Goal: Task Accomplishment & Management: Manage account settings

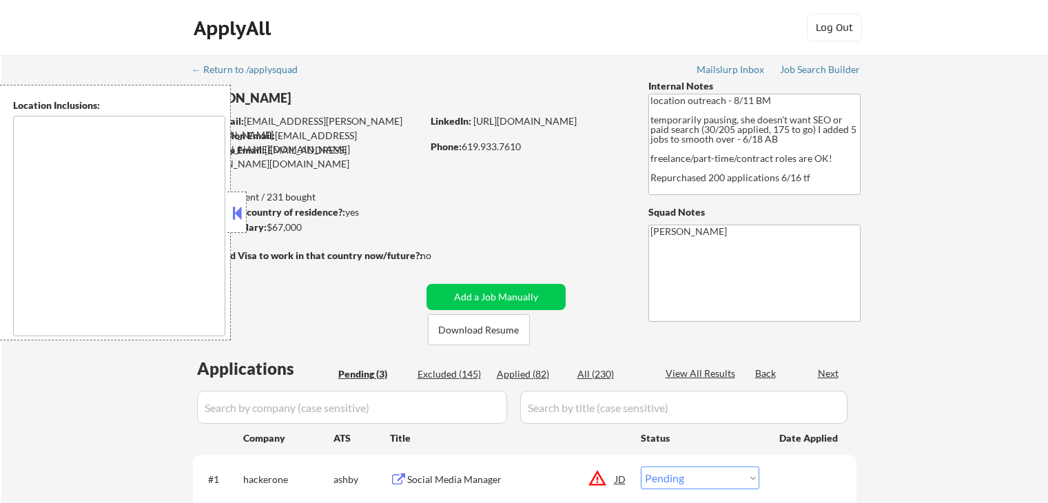
select select ""pending""
type textarea "[GEOGRAPHIC_DATA], [GEOGRAPHIC_DATA] [GEOGRAPHIC_DATA], [GEOGRAPHIC_DATA] [GEOG…"
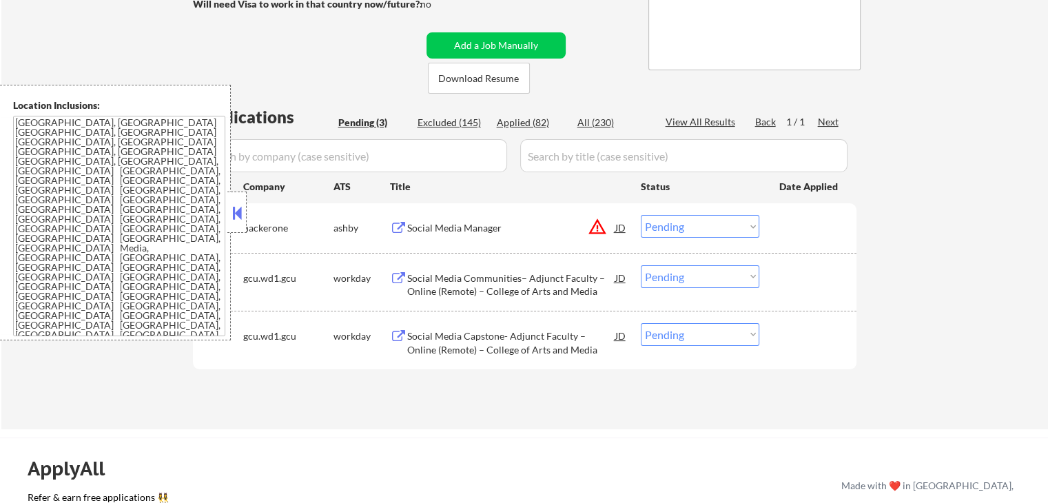
scroll to position [275, 0]
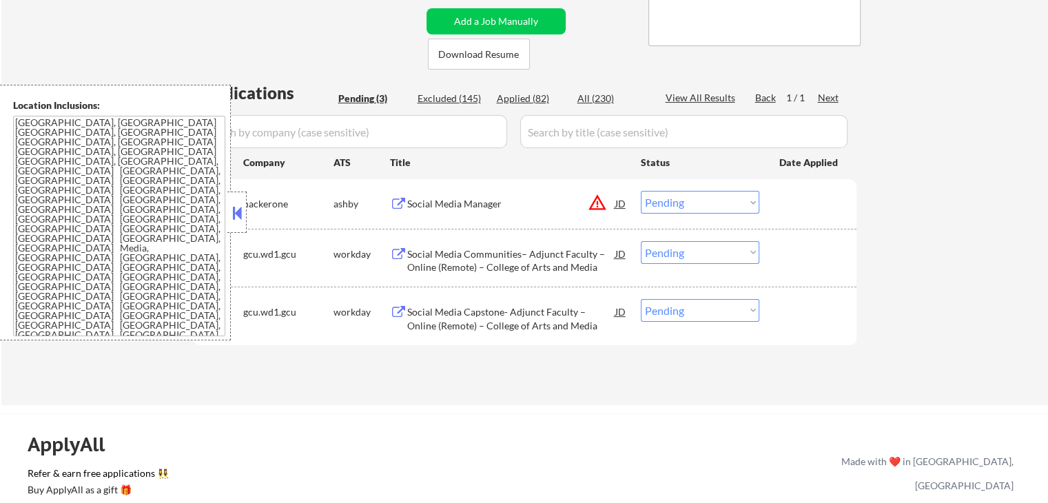
click at [390, 200] on button at bounding box center [398, 204] width 17 height 13
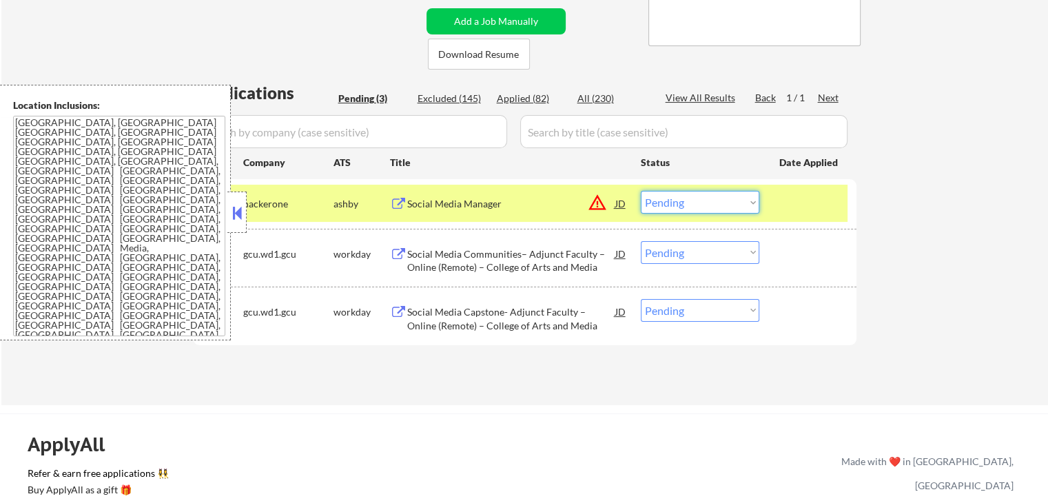
click at [701, 202] on select "Choose an option... Pending Applied Excluded (Questions) Excluded (Expired) Exc…" at bounding box center [700, 202] width 118 height 23
click at [641, 191] on select "Choose an option... Pending Applied Excluded (Questions) Excluded (Expired) Exc…" at bounding box center [700, 202] width 118 height 23
click at [405, 249] on button at bounding box center [398, 254] width 17 height 13
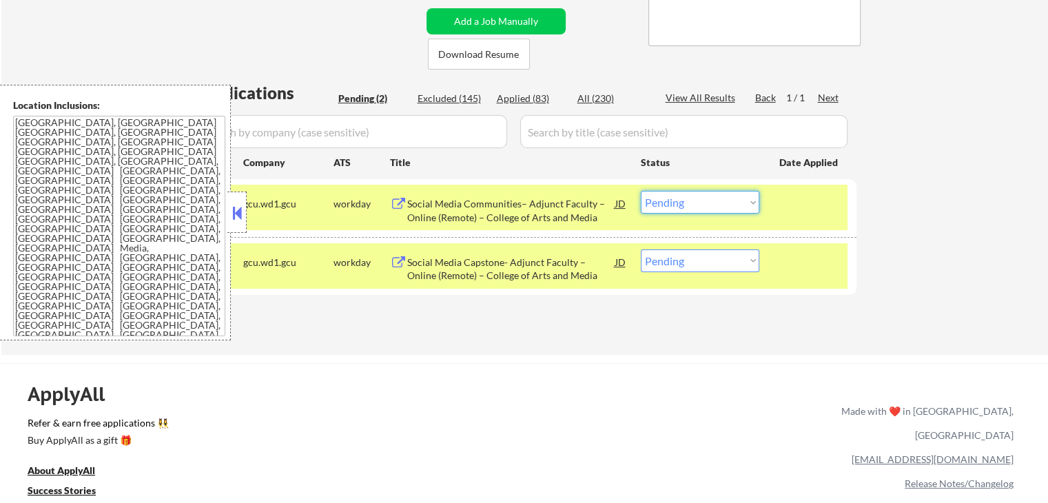
click at [694, 207] on select "Choose an option... Pending Applied Excluded (Questions) Excluded (Expired) Exc…" at bounding box center [700, 202] width 118 height 23
click at [641, 191] on select "Choose an option... Pending Applied Excluded (Questions) Excluded (Expired) Exc…" at bounding box center [700, 202] width 118 height 23
click at [399, 262] on button at bounding box center [398, 262] width 17 height 13
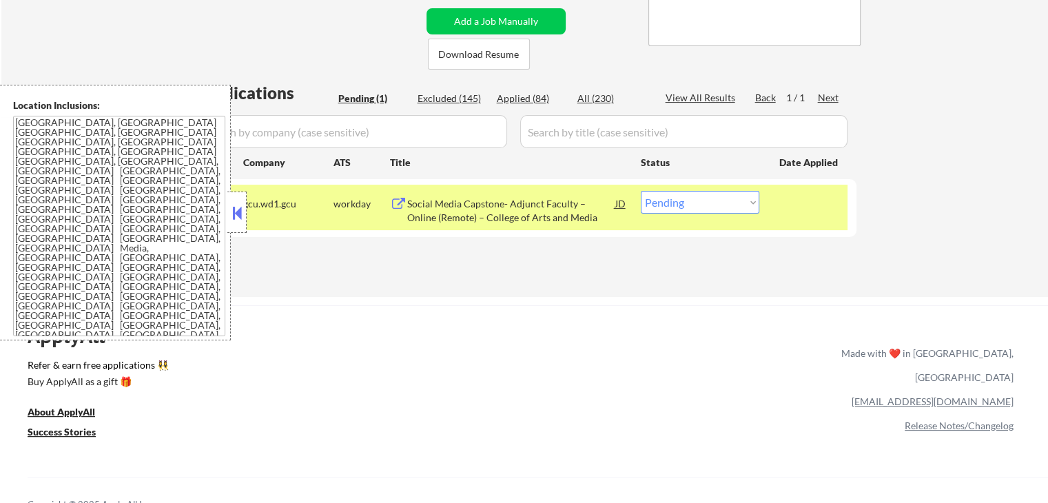
click at [512, 87] on div "Applications Pending (1) Excluded (145) Applied (84) All (230) View All Results…" at bounding box center [524, 175] width 663 height 189
click at [517, 94] on div "Applied (84)" at bounding box center [531, 99] width 69 height 14
click at [366, 98] on div "Pending (1)" at bounding box center [372, 99] width 69 height 14
click at [525, 101] on div "Applied (84)" at bounding box center [531, 99] width 69 height 14
select select ""applied""
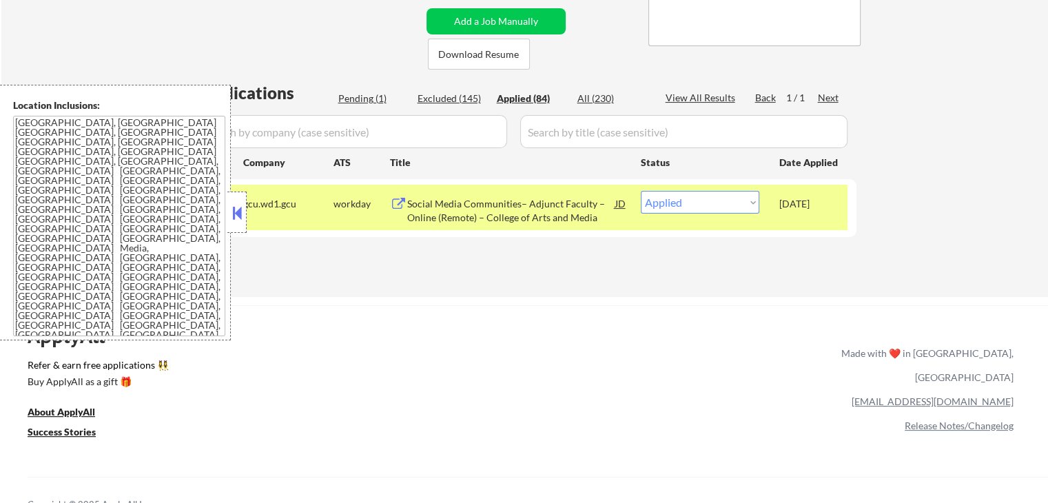
select select ""applied""
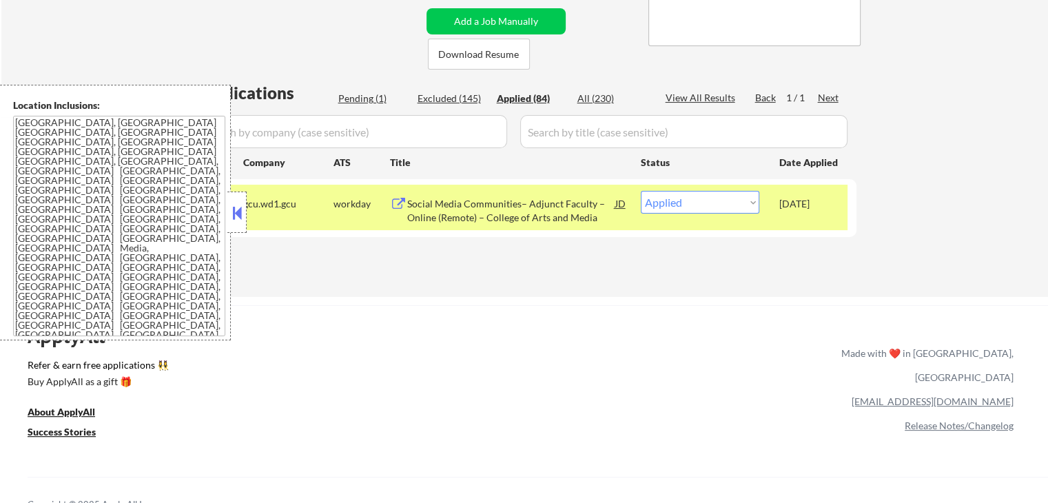
select select ""applied""
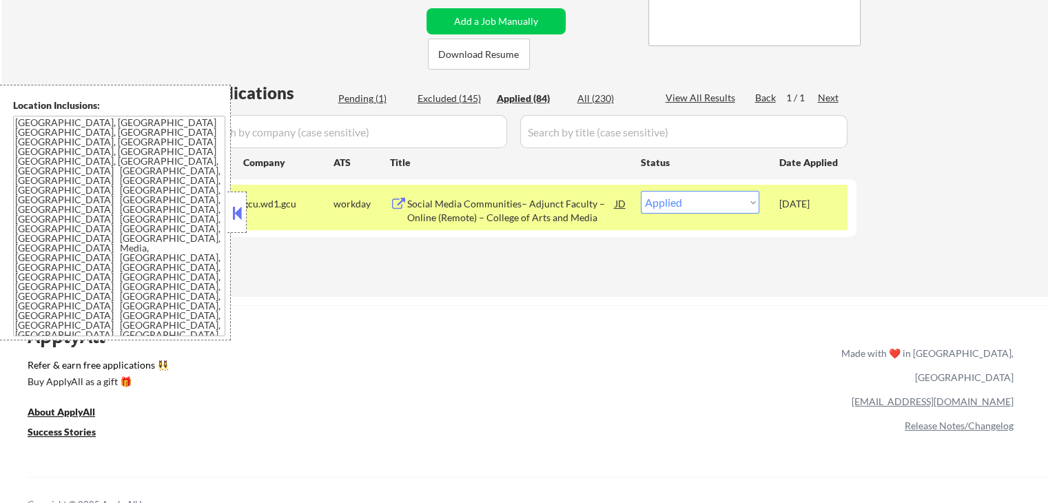
select select ""applied""
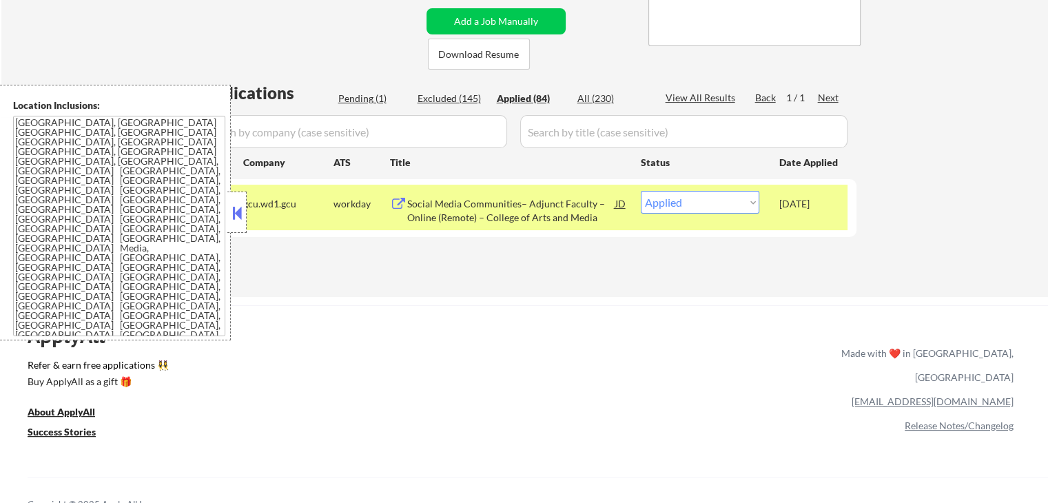
select select ""applied""
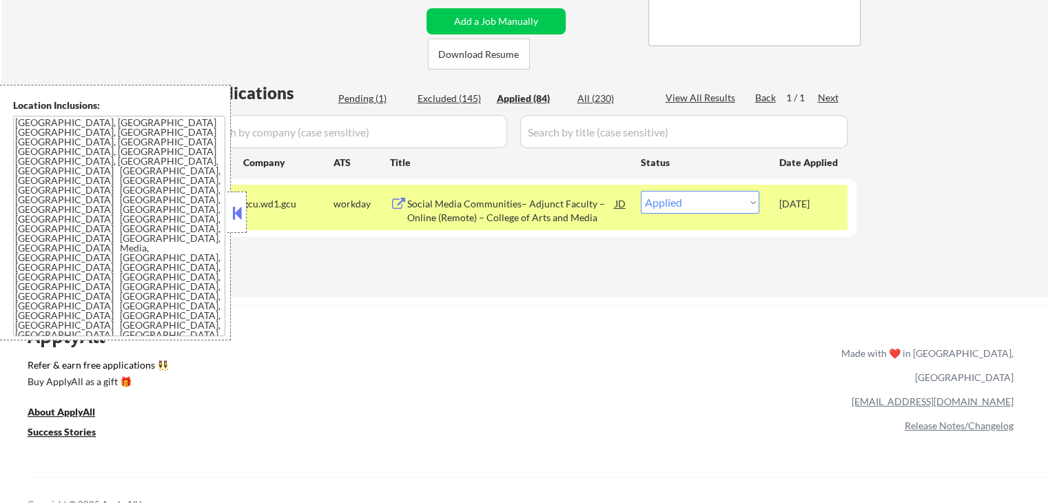
select select ""applied""
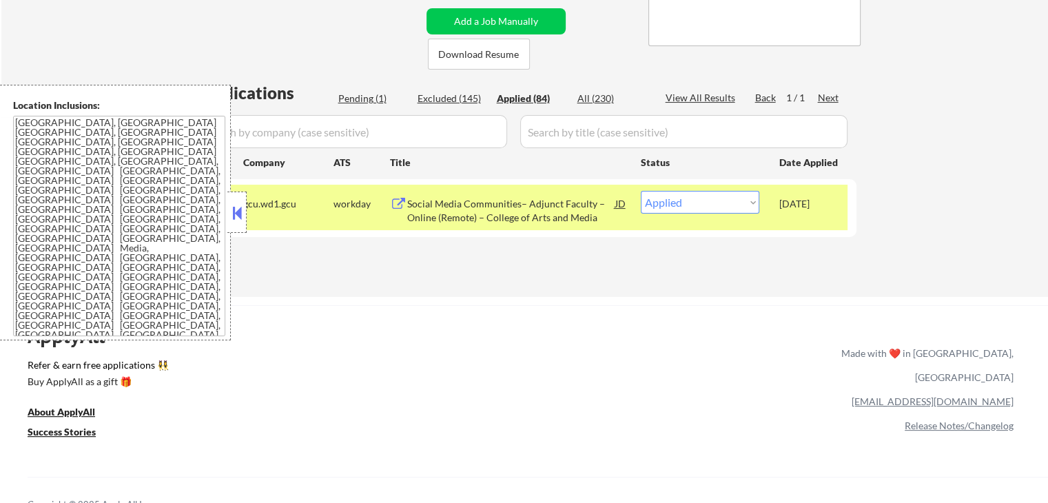
select select ""applied""
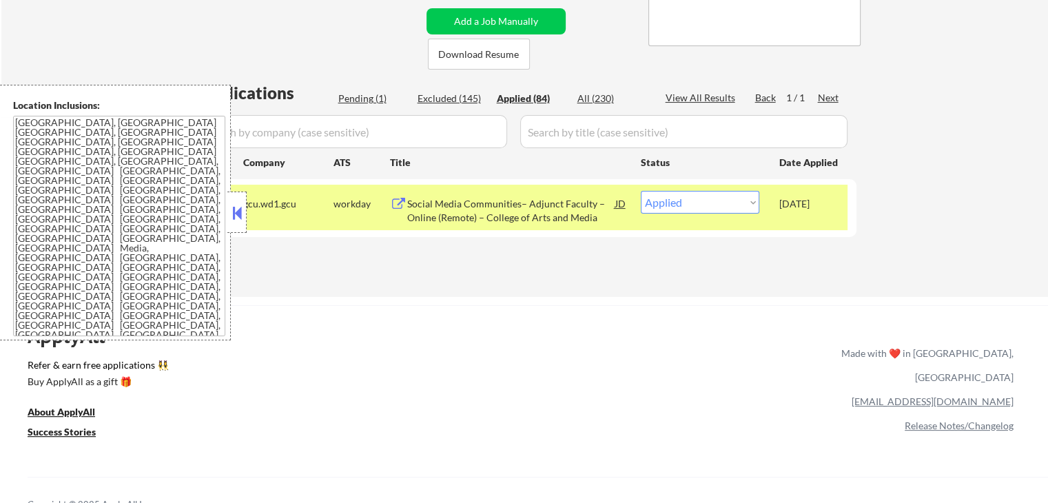
select select ""applied""
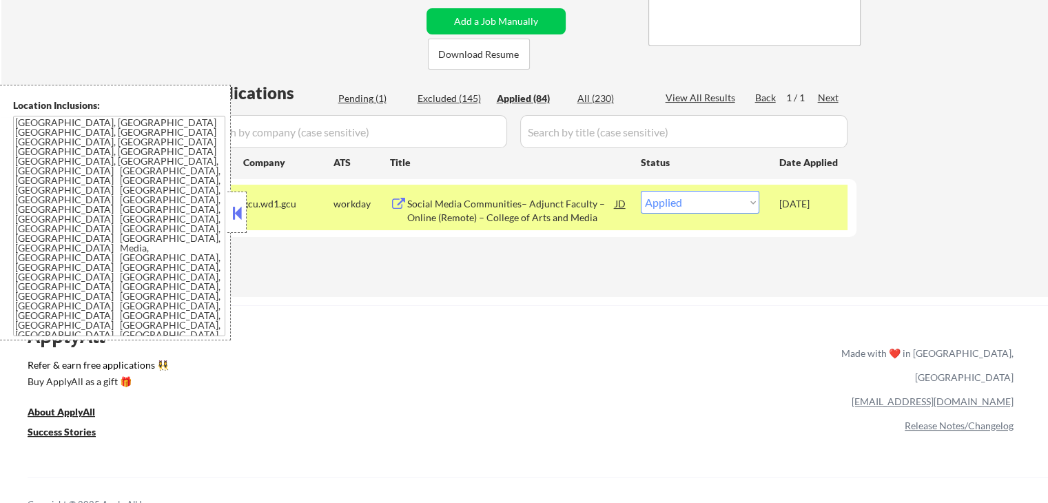
select select ""applied""
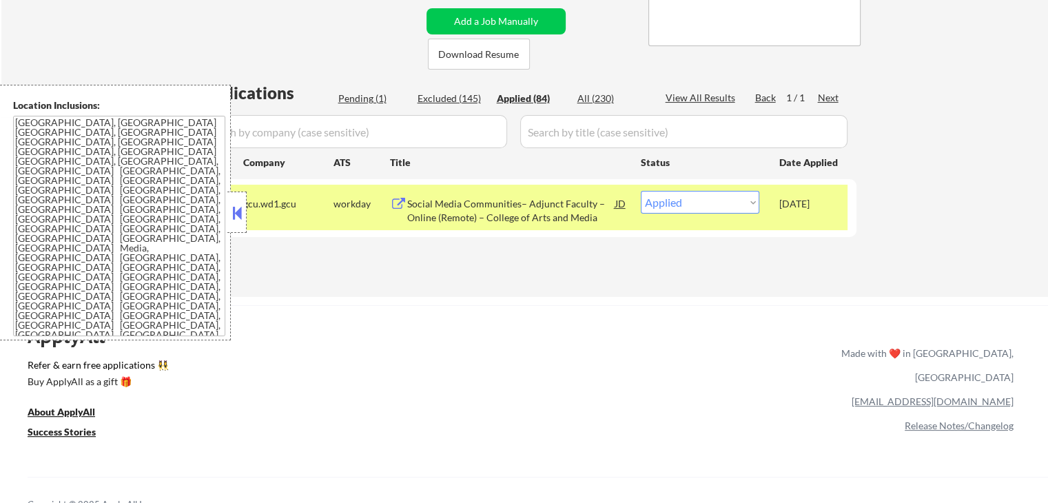
select select ""applied""
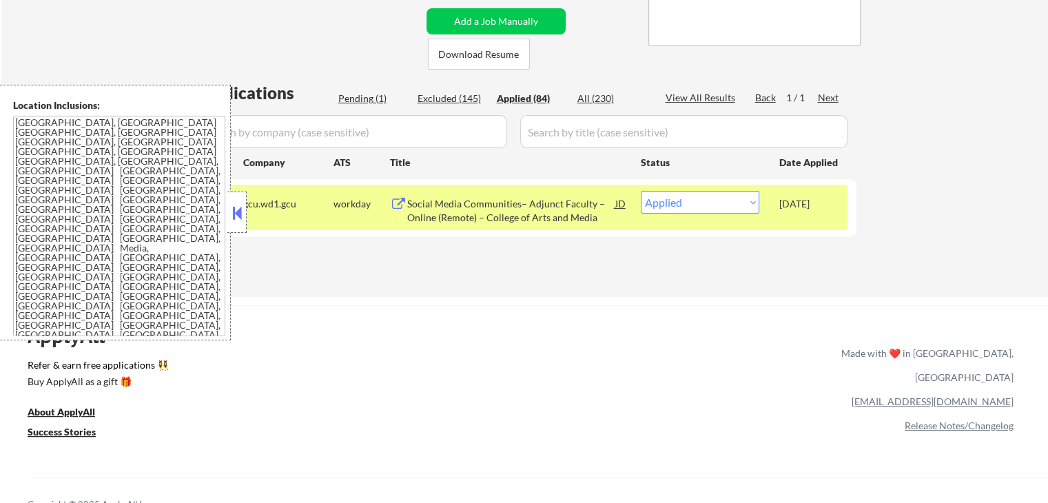
select select ""applied""
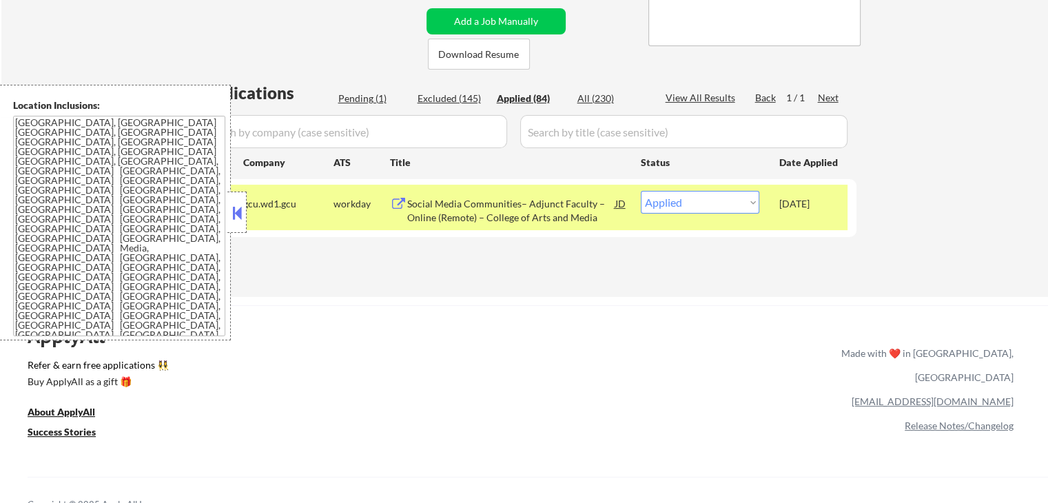
select select ""applied""
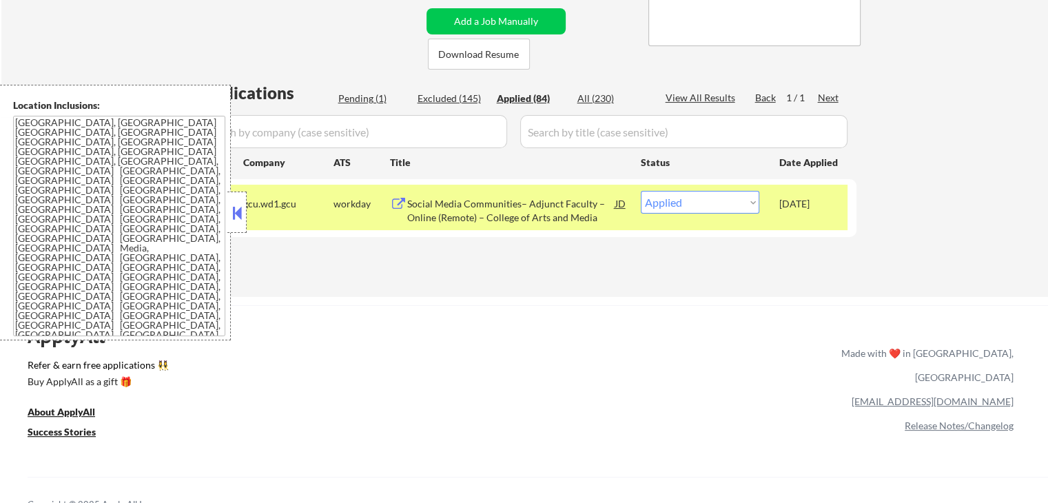
select select ""applied""
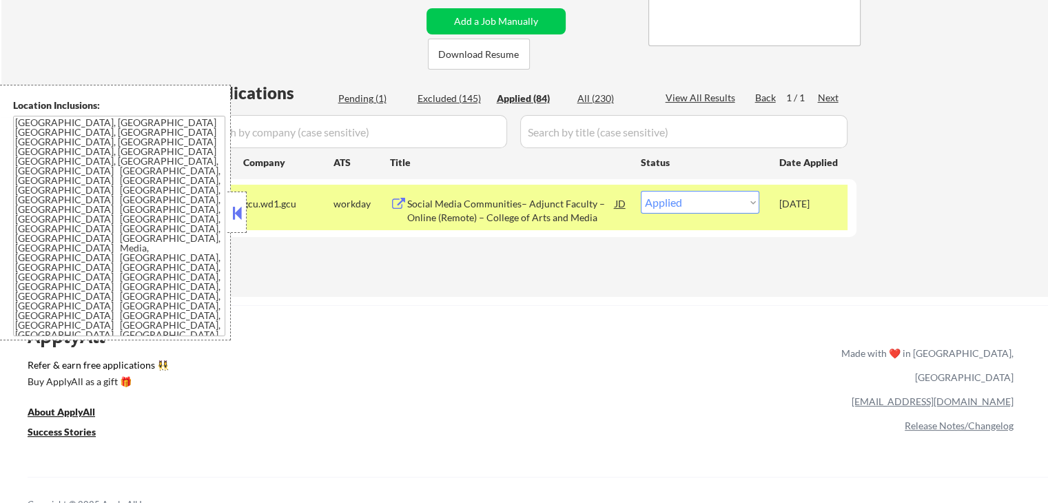
select select ""applied""
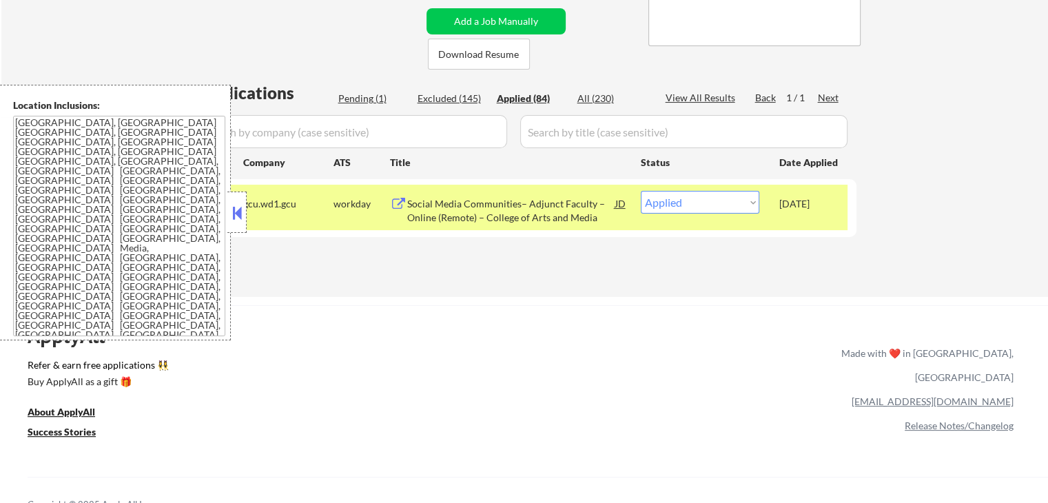
select select ""applied""
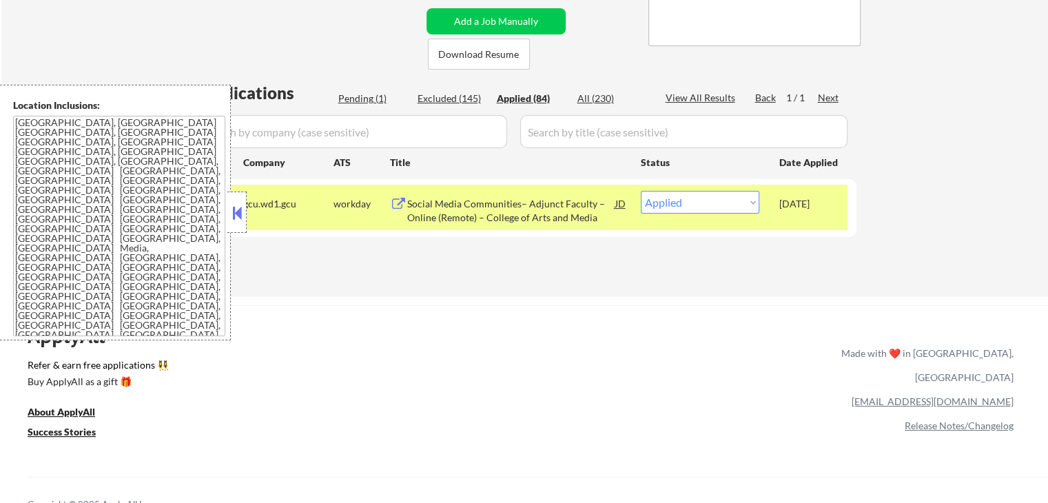
select select ""applied""
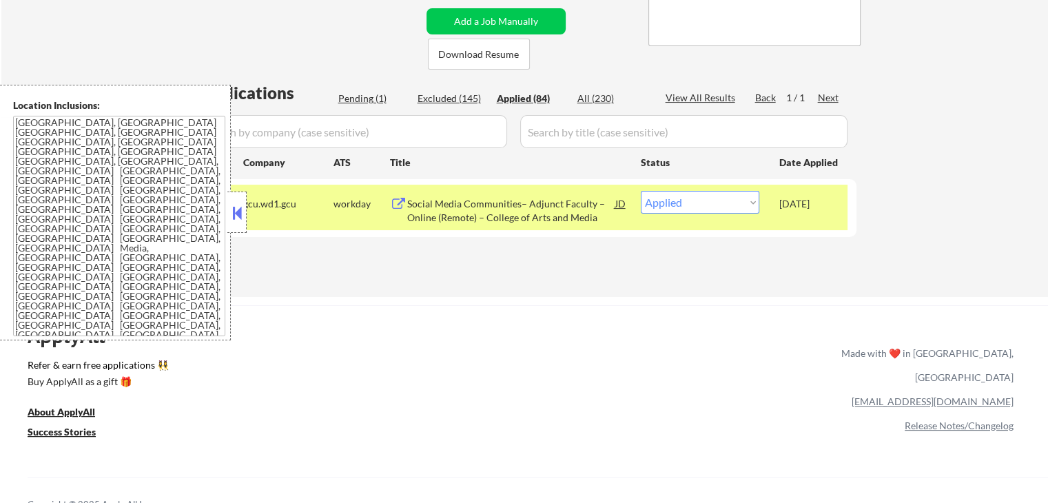
select select ""applied""
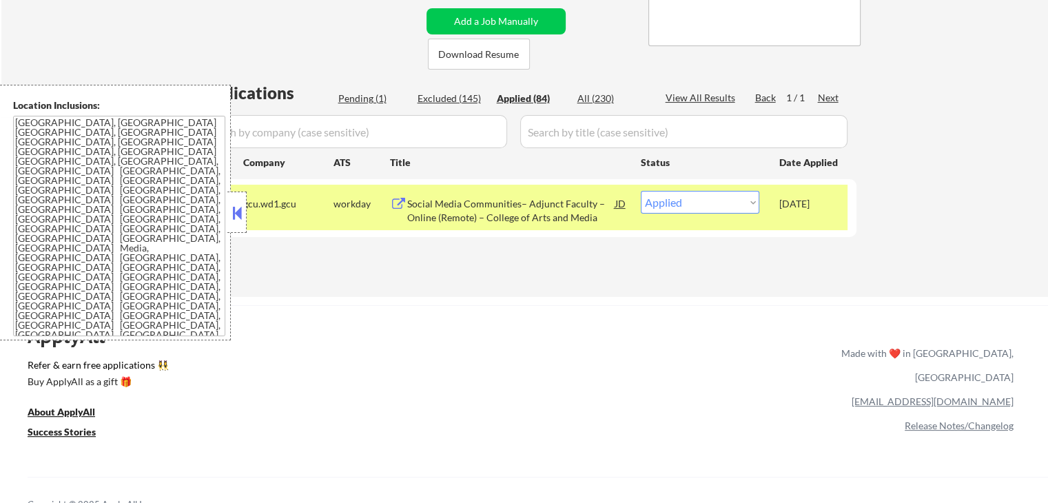
select select ""applied""
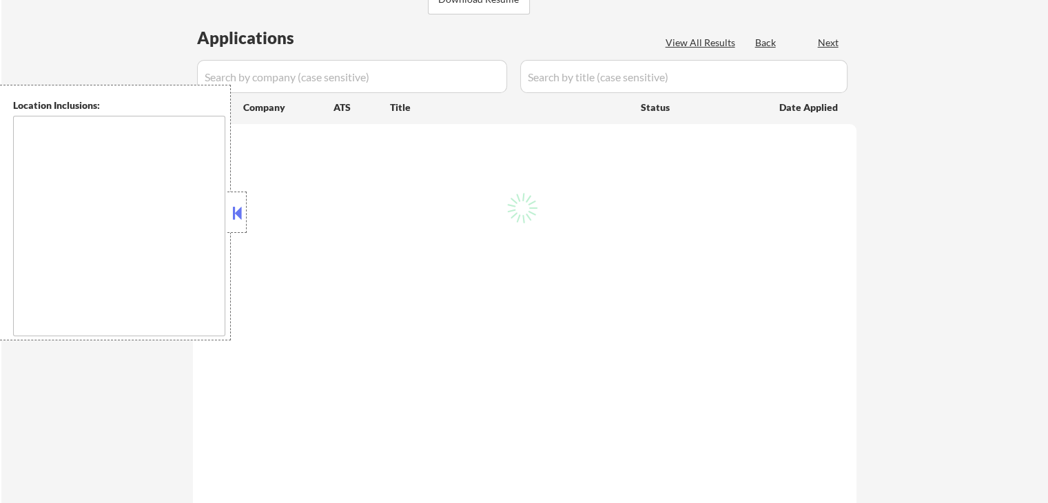
select select ""pending""
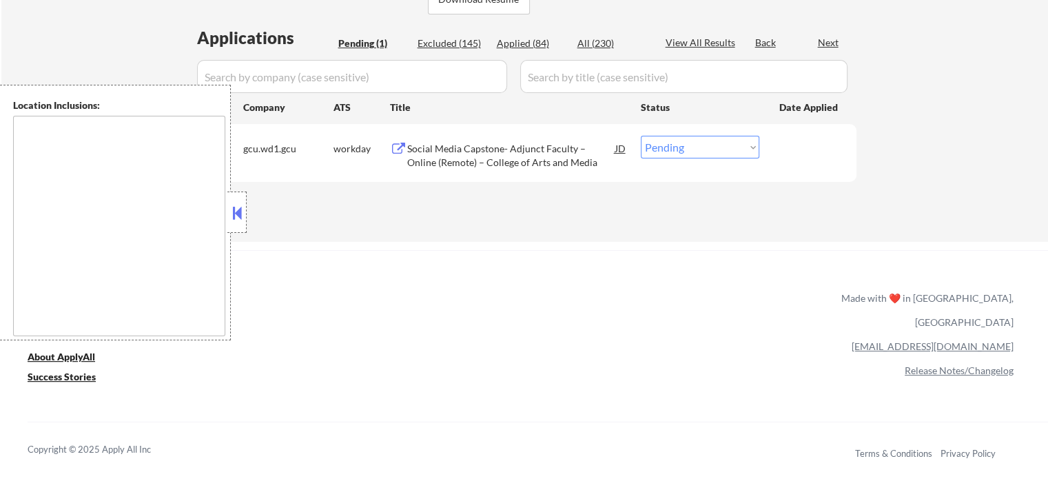
scroll to position [275, 0]
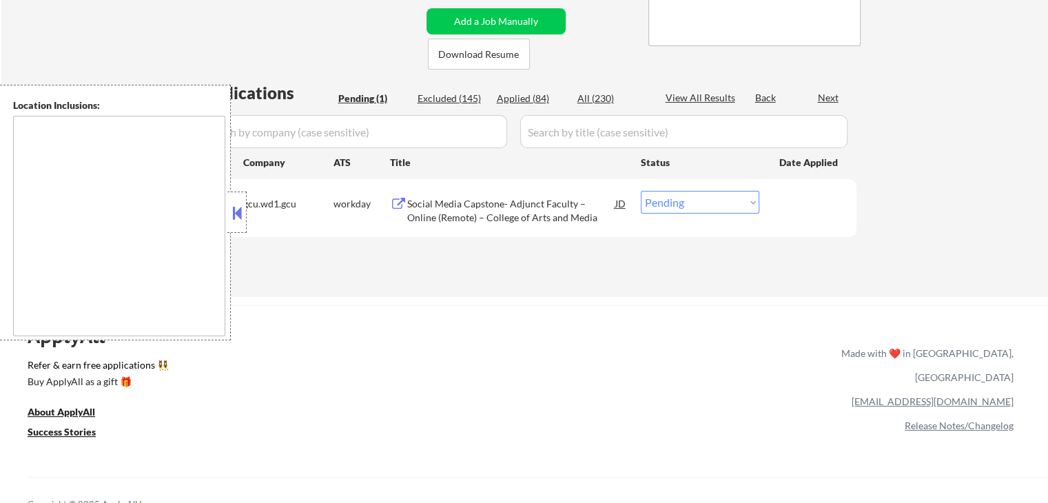
type textarea "[GEOGRAPHIC_DATA], [GEOGRAPHIC_DATA] [GEOGRAPHIC_DATA], [GEOGRAPHIC_DATA] [GEOG…"
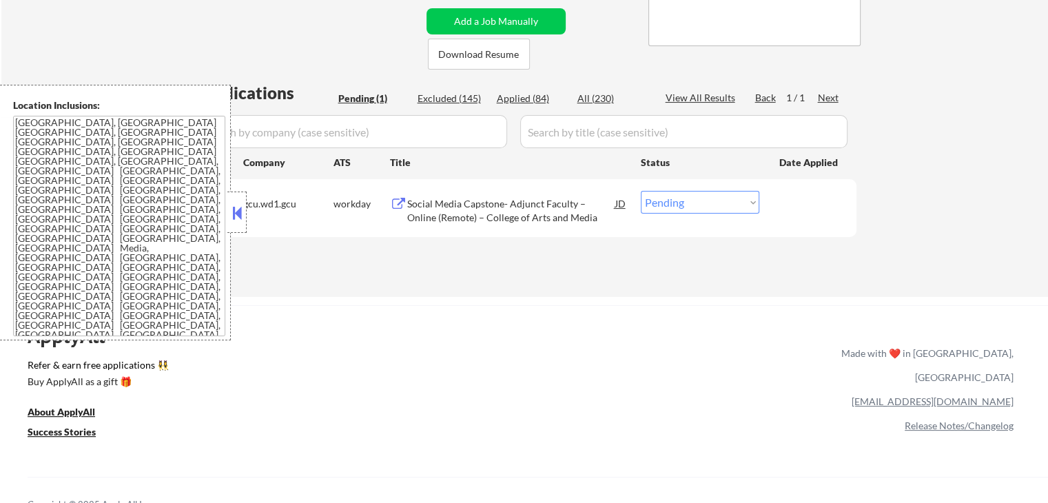
click at [531, 100] on div "Applied (84)" at bounding box center [531, 99] width 69 height 14
select select ""applied""
click at [397, 200] on button at bounding box center [398, 204] width 17 height 13
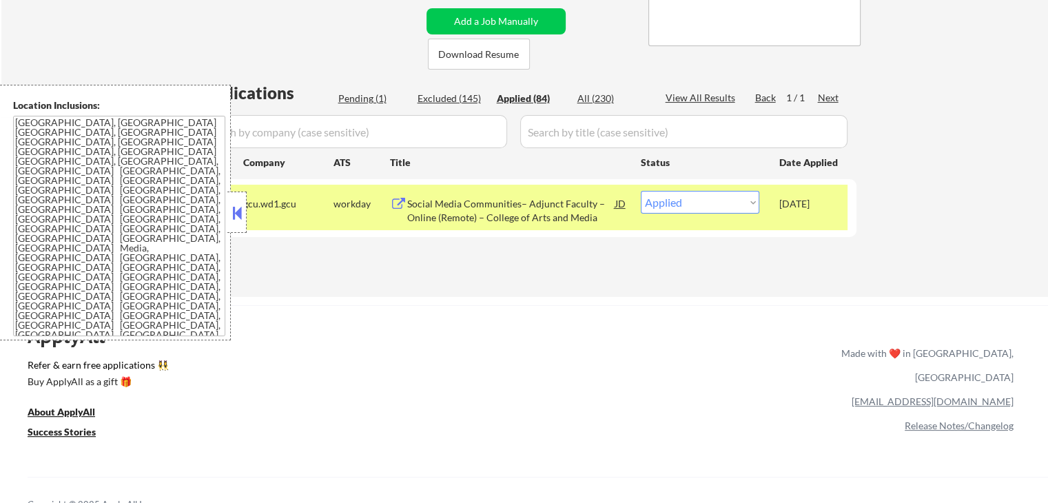
click at [372, 101] on div "Pending (1)" at bounding box center [372, 99] width 69 height 14
click at [366, 97] on div "Pending (1)" at bounding box center [372, 99] width 69 height 14
click at [356, 97] on div "Pending (1)" at bounding box center [372, 99] width 69 height 14
select select ""applied""
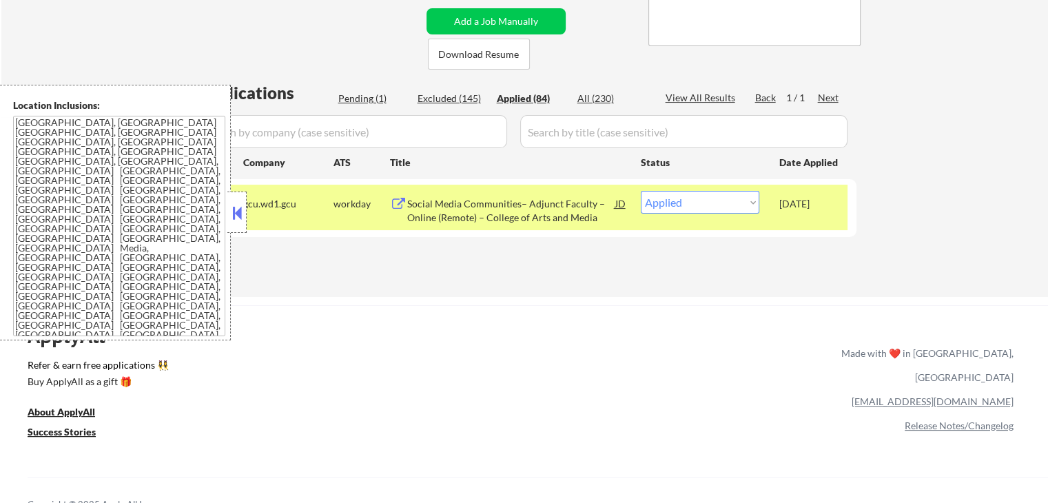
select select ""applied""
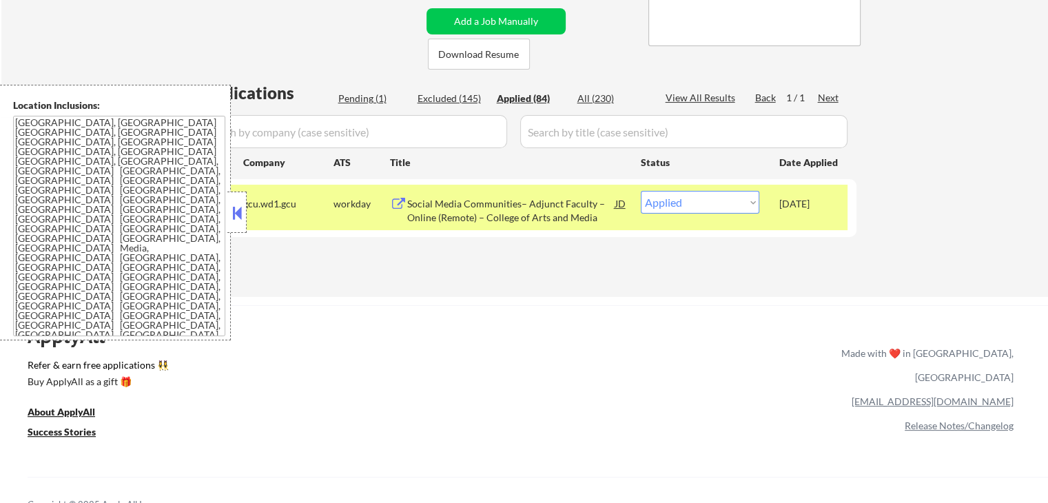
select select ""applied""
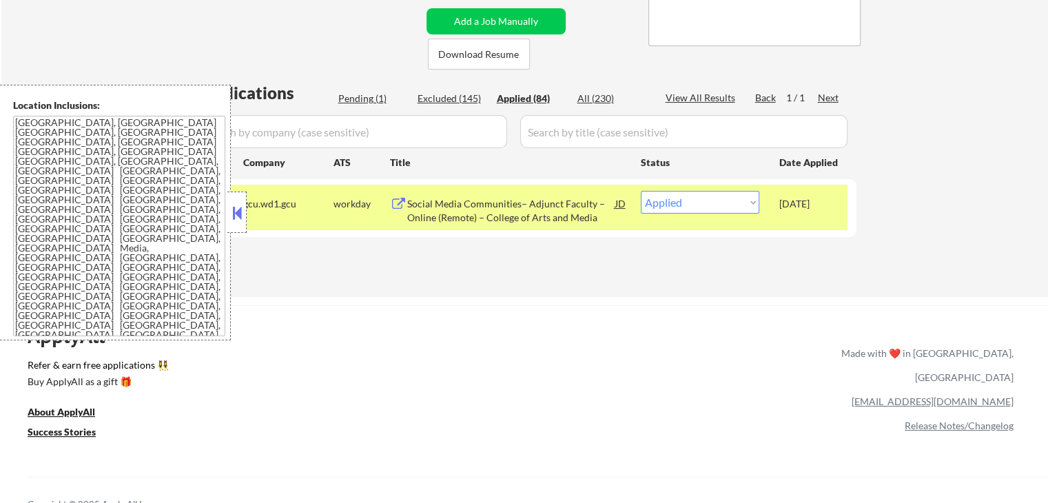
select select ""applied""
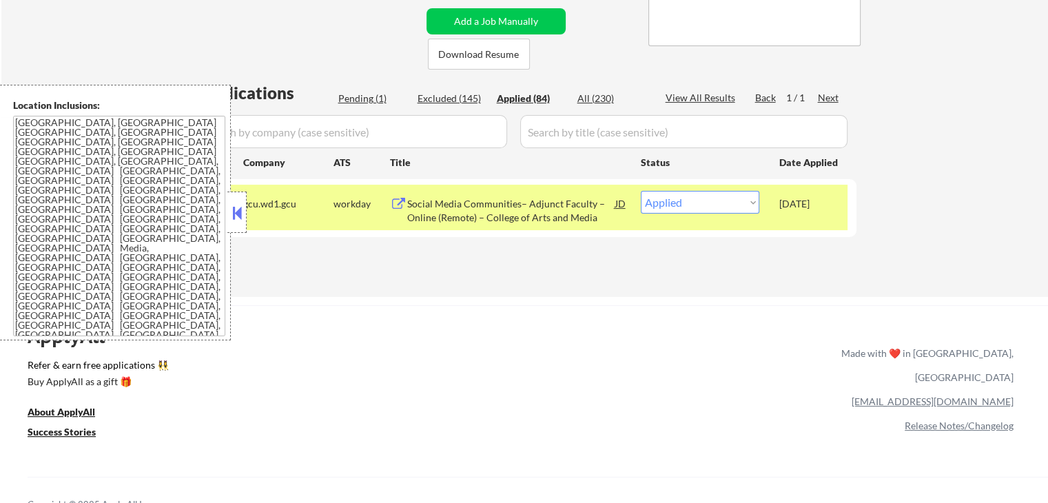
select select ""applied""
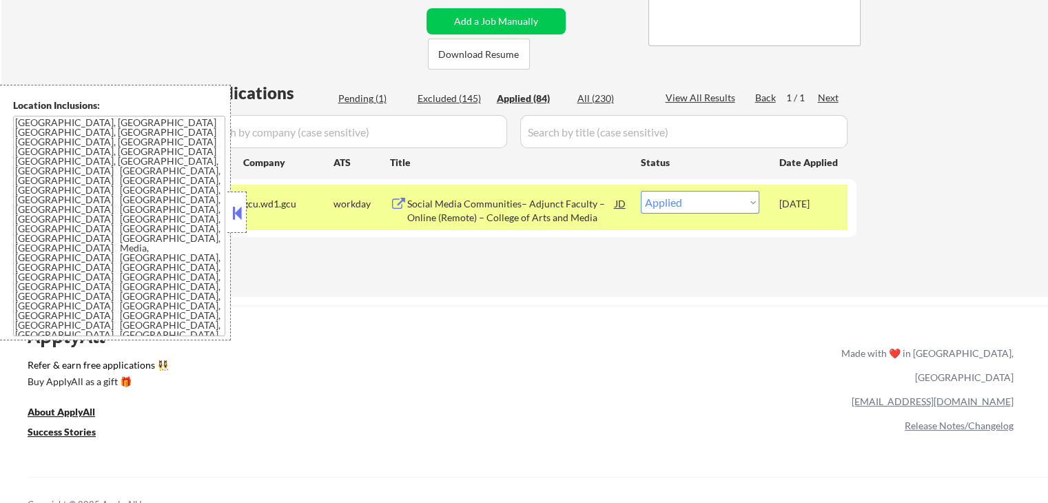
select select ""applied""
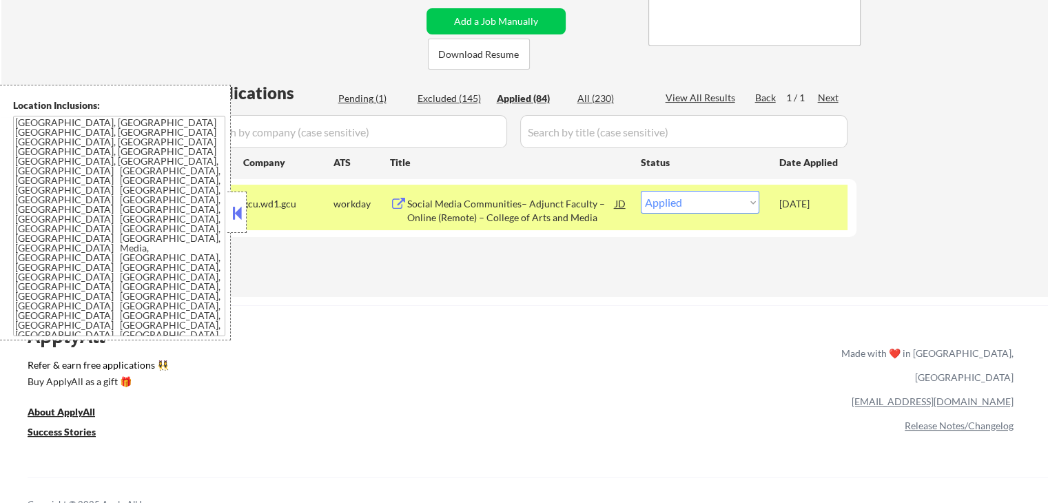
select select ""applied""
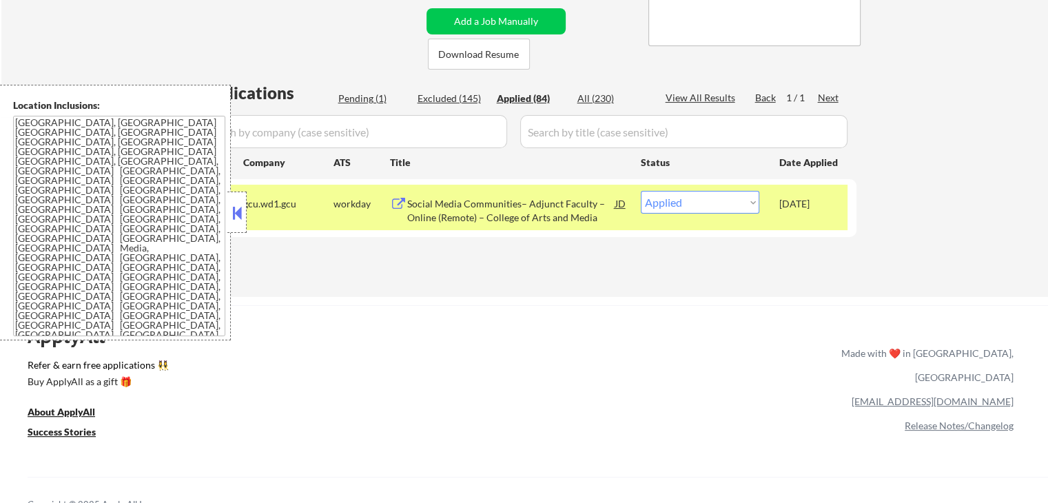
select select ""applied""
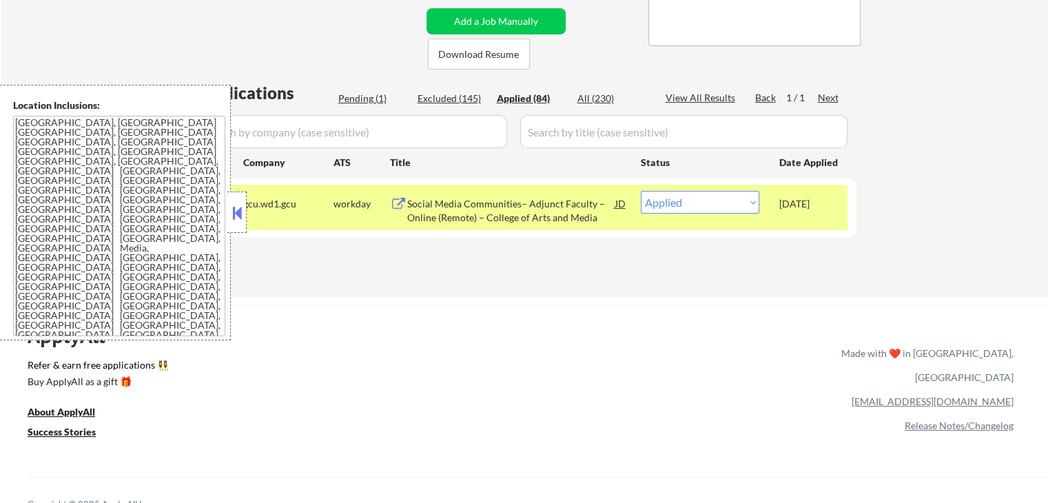
select select ""applied""
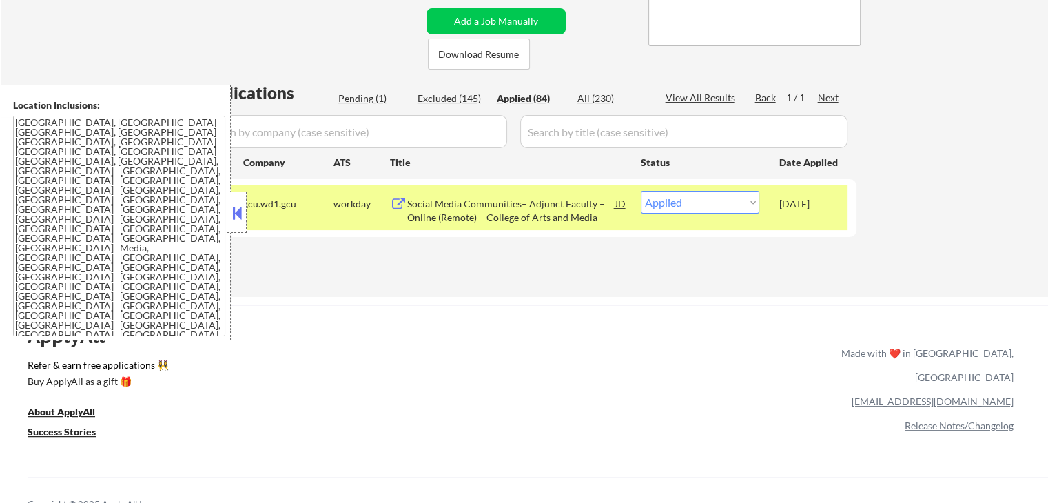
select select ""applied""
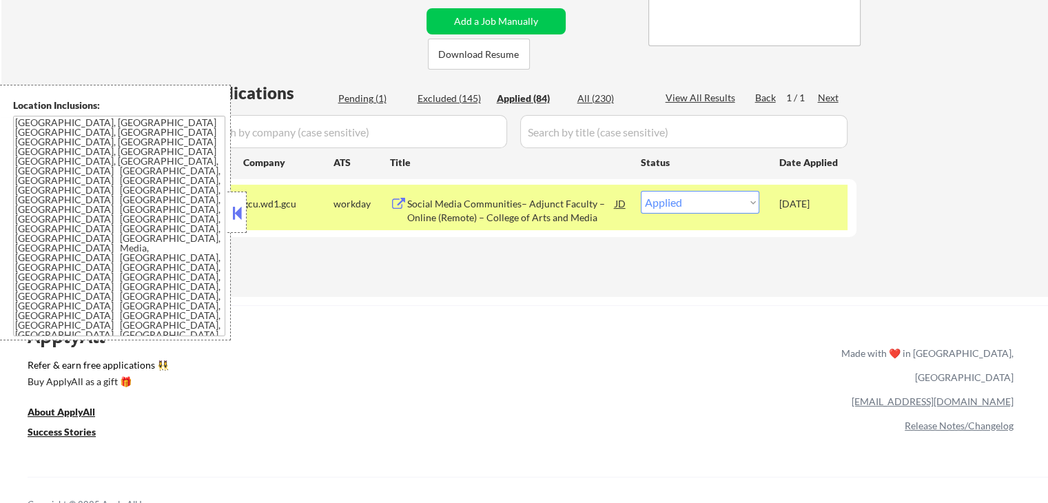
select select ""applied""
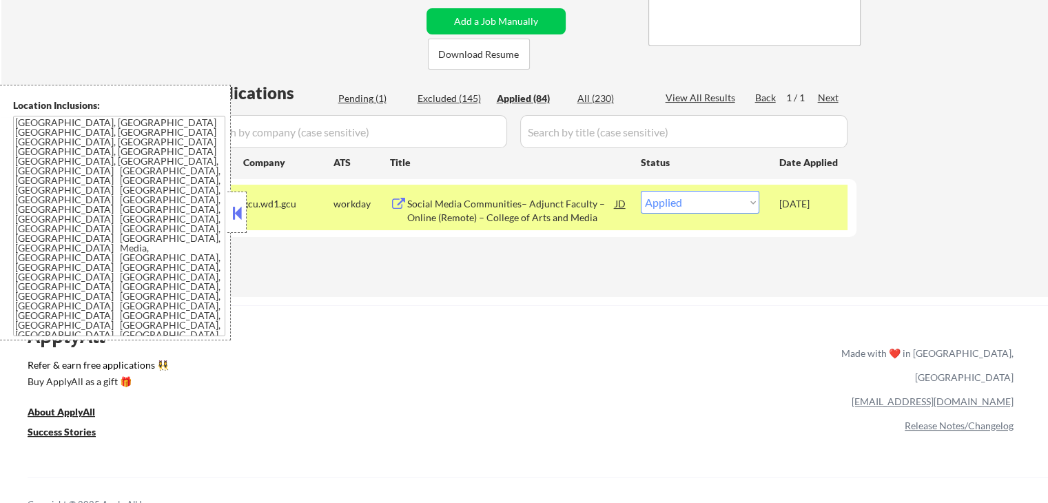
select select ""applied""
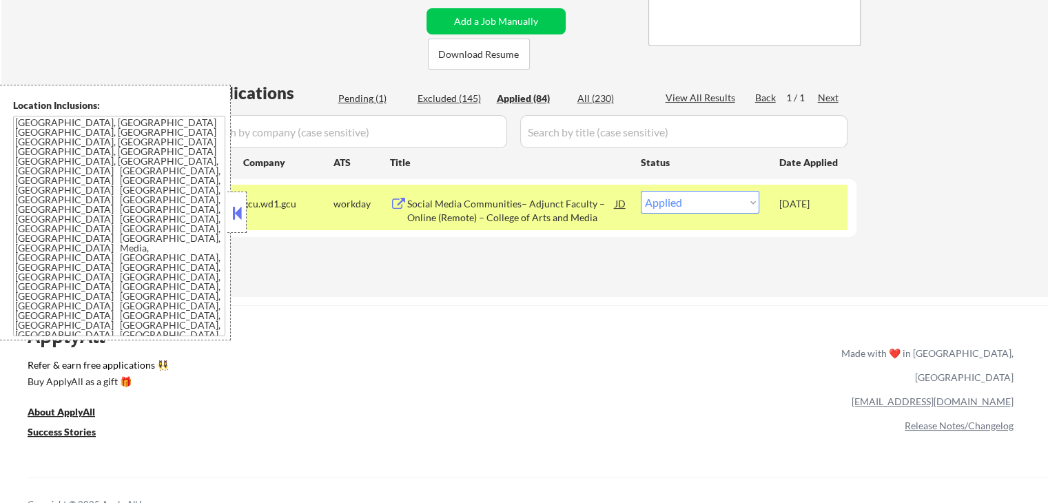
select select ""applied""
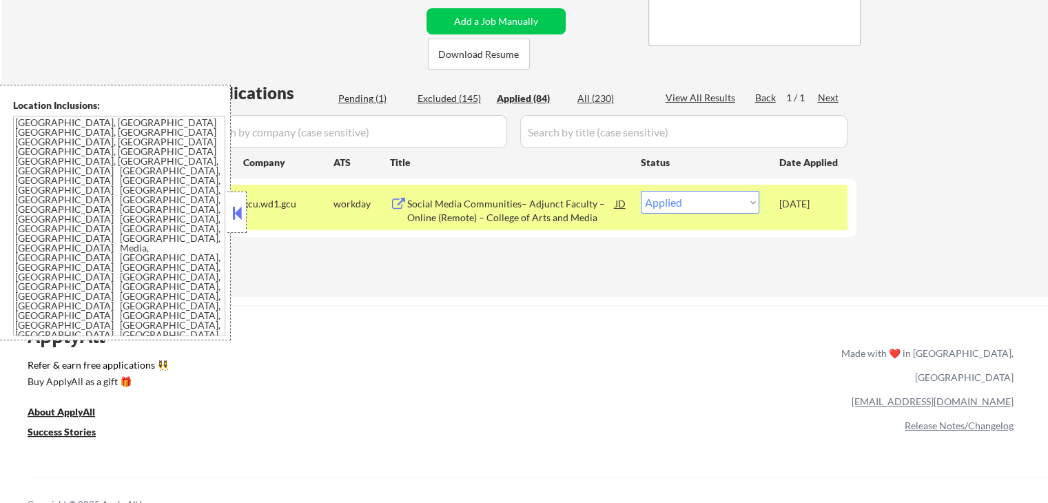
select select ""applied""
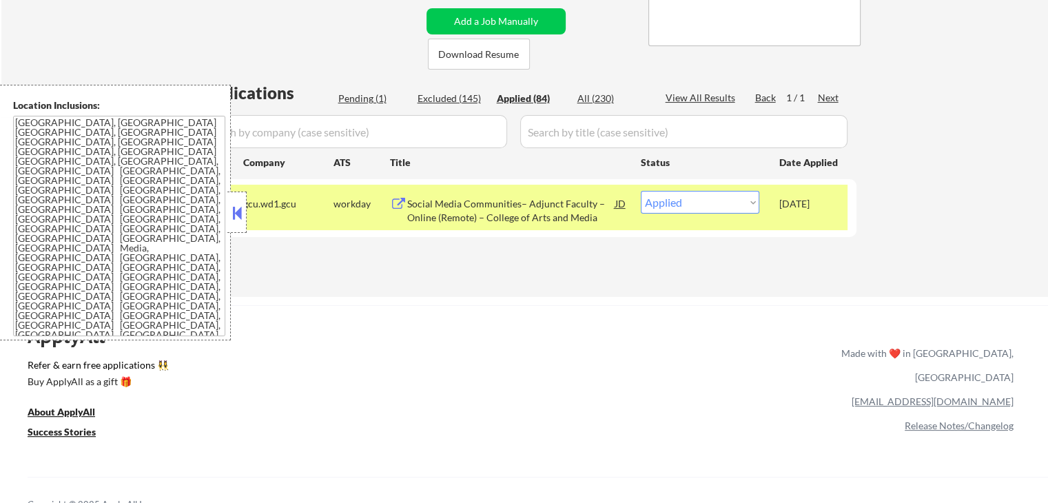
select select ""applied""
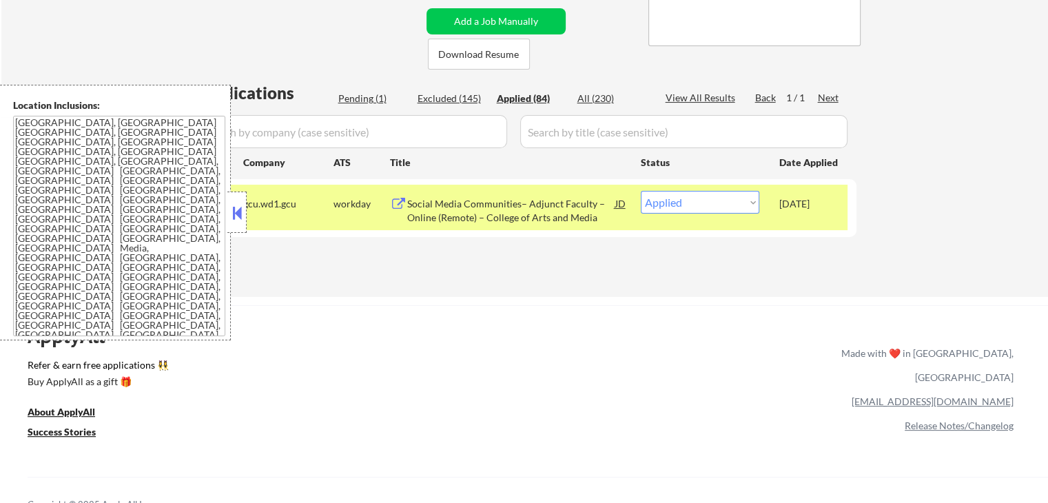
select select ""applied""
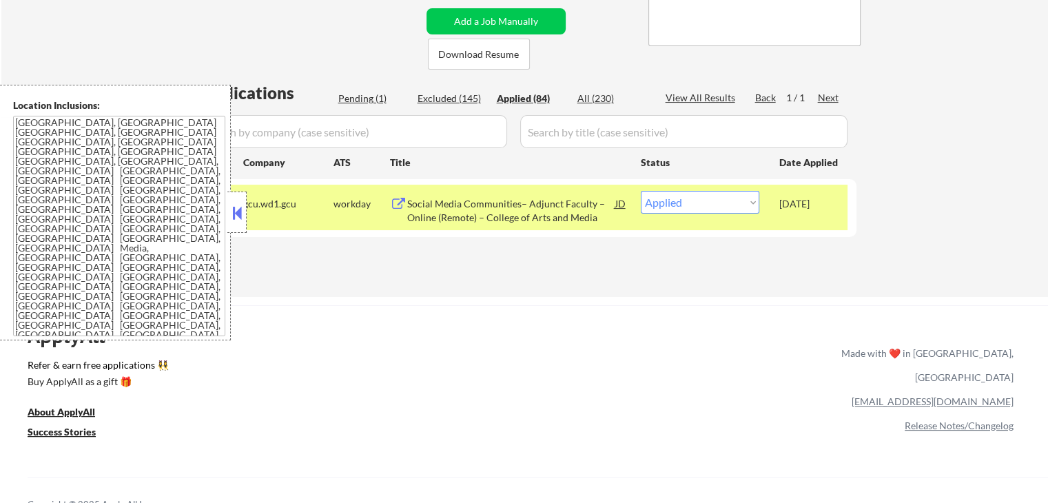
select select ""applied""
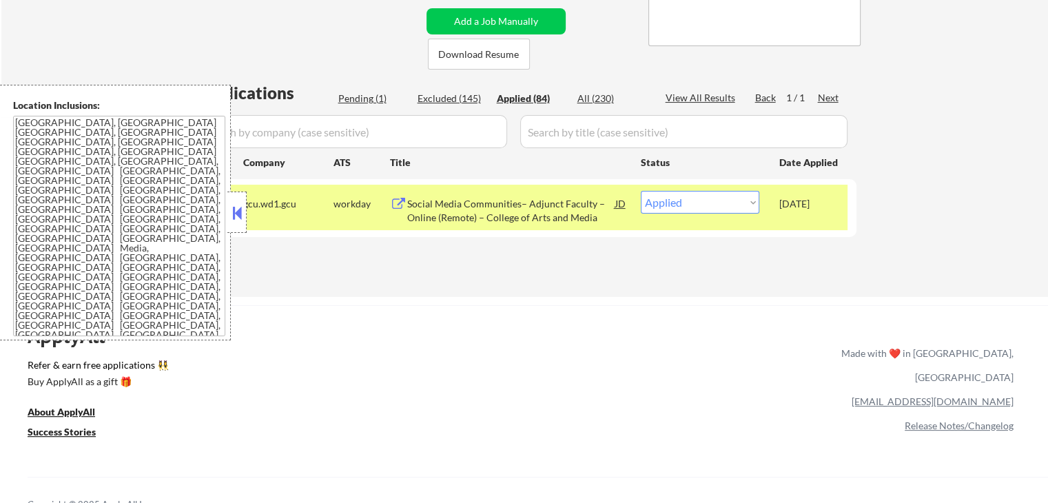
select select ""applied""
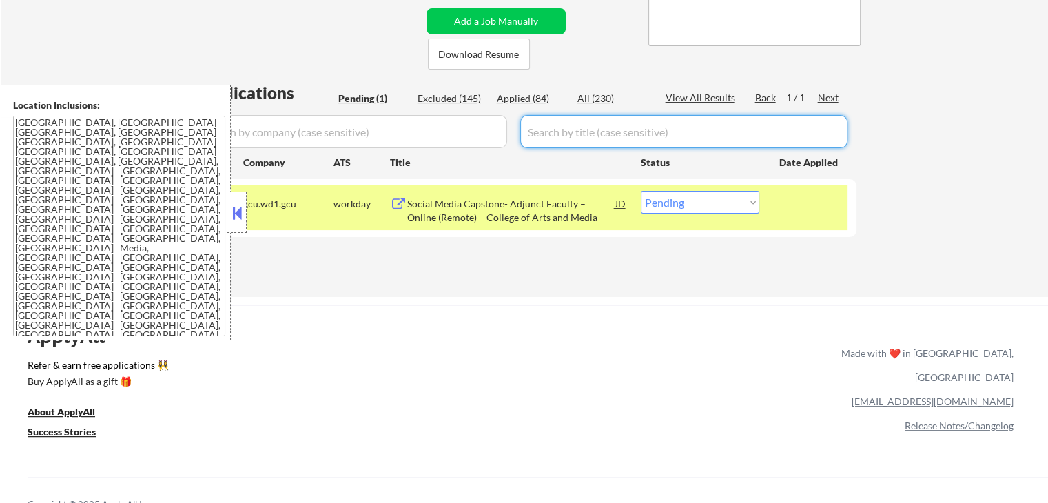
click at [357, 96] on div "Pending (1)" at bounding box center [372, 99] width 69 height 14
click at [393, 202] on button at bounding box center [398, 204] width 17 height 13
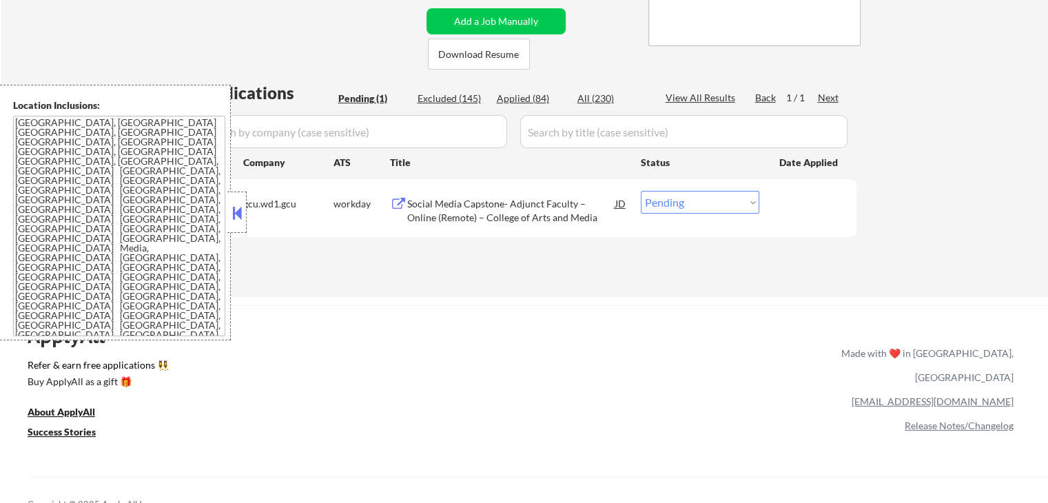
click at [512, 99] on div "Applied (84)" at bounding box center [531, 99] width 69 height 14
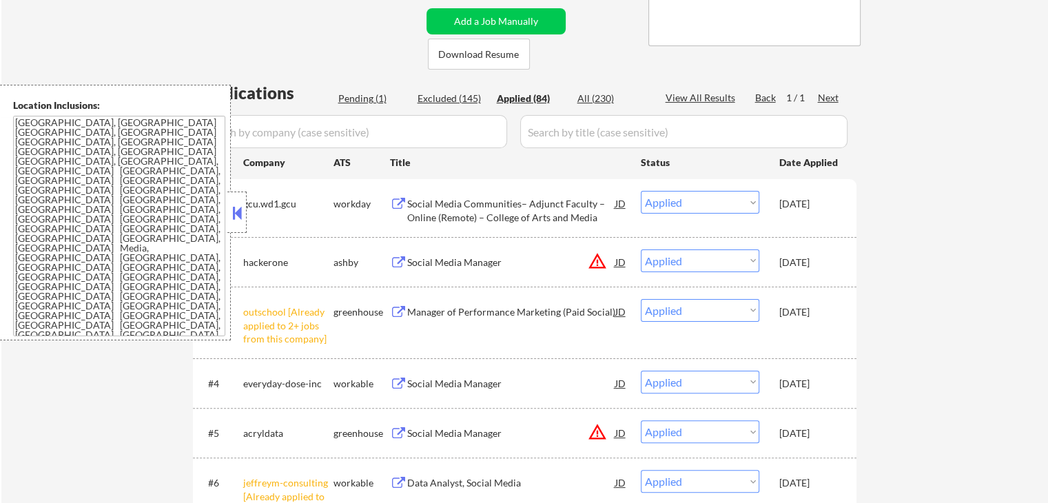
click at [399, 199] on button at bounding box center [398, 204] width 17 height 13
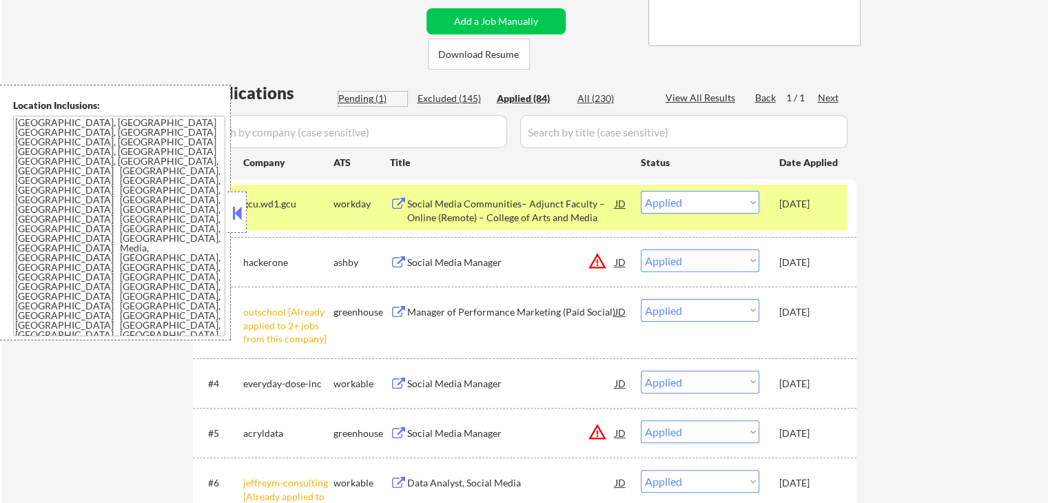
click at [347, 101] on div "Pending (1)" at bounding box center [372, 99] width 69 height 14
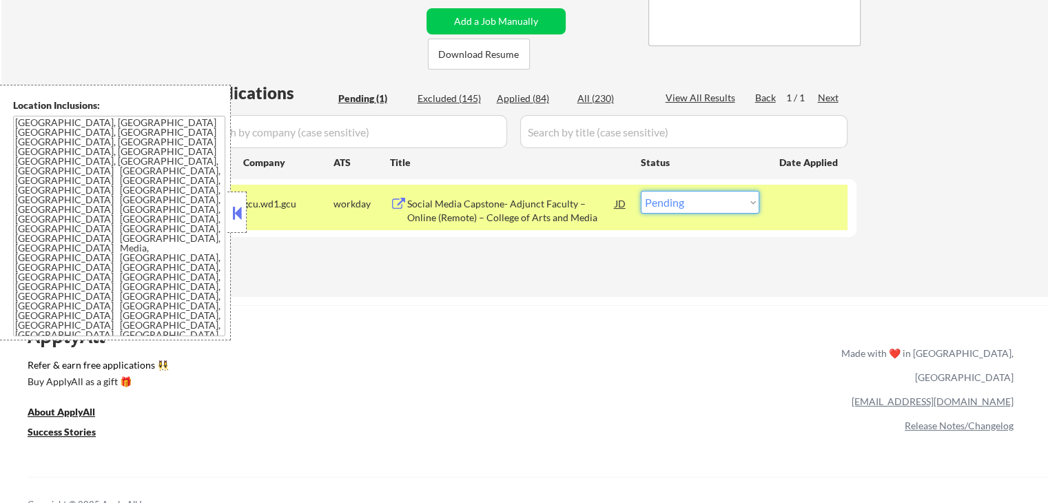
click at [697, 202] on select "Choose an option... Pending Applied Excluded (Questions) Excluded (Expired) Exc…" at bounding box center [700, 202] width 118 height 23
select select ""applied""
click at [641, 191] on select "Choose an option... Pending Applied Excluded (Questions) Excluded (Expired) Exc…" at bounding box center [700, 202] width 118 height 23
